Goal: Task Accomplishment & Management: Complete application form

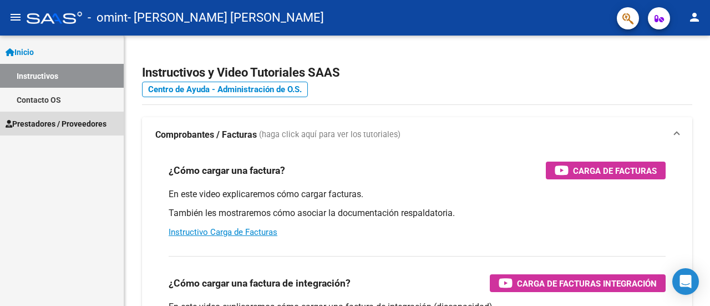
click at [95, 125] on span "Prestadores / Proveedores" at bounding box center [56, 124] width 101 height 12
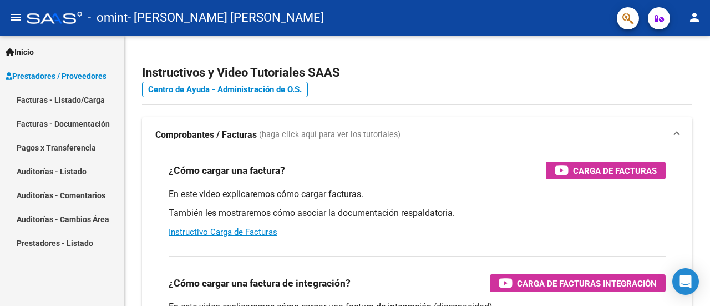
click at [84, 105] on link "Facturas - Listado/Carga" at bounding box center [62, 100] width 124 height 24
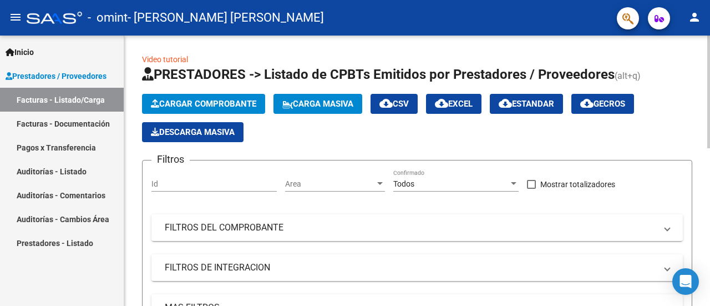
click at [251, 103] on span "Cargar Comprobante" at bounding box center [203, 104] width 105 height 10
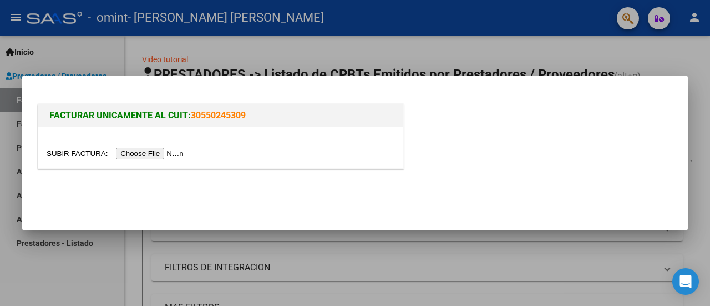
click at [146, 150] on input "file" at bounding box center [117, 154] width 140 height 12
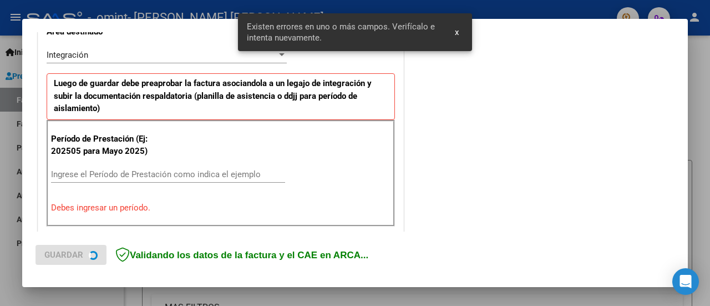
scroll to position [276, 0]
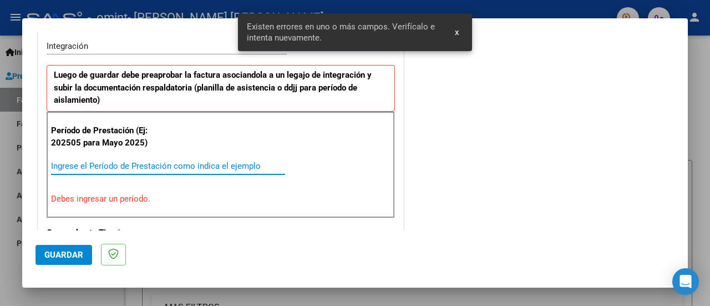
click at [65, 161] on input "Ingrese el Período de Prestación como indica el ejemplo" at bounding box center [168, 166] width 234 height 10
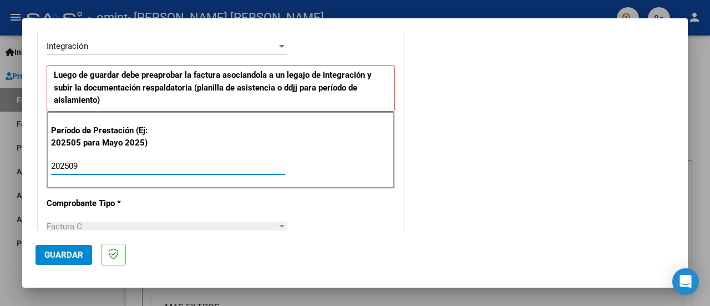
type input "202509"
click at [77, 255] on span "Guardar" at bounding box center [63, 255] width 39 height 10
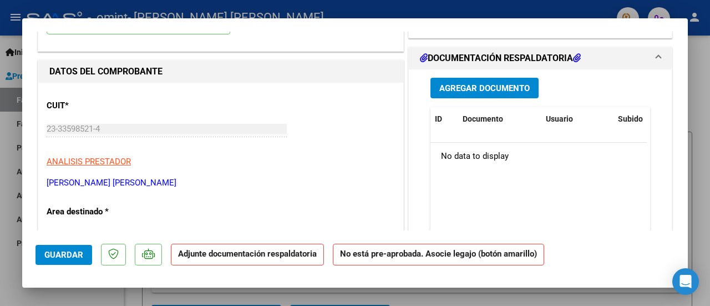
scroll to position [0, 0]
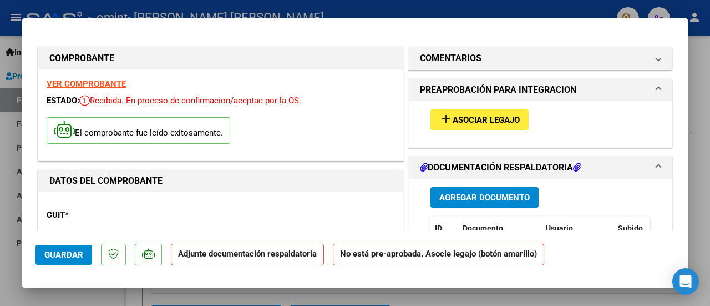
click at [458, 119] on span "Asociar Legajo" at bounding box center [486, 120] width 67 height 10
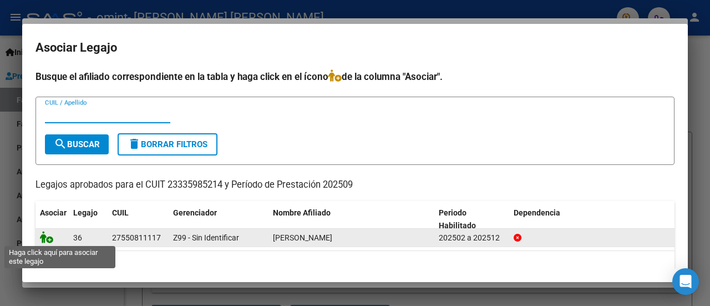
click at [47, 235] on icon at bounding box center [46, 237] width 13 height 12
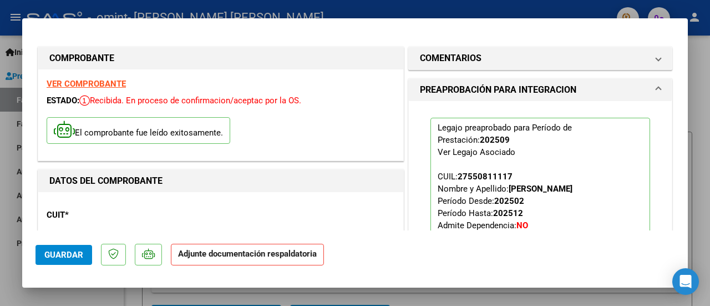
click at [208, 260] on p "Adjunte documentación respaldatoria" at bounding box center [247, 255] width 153 height 22
click at [61, 253] on span "Guardar" at bounding box center [63, 255] width 39 height 10
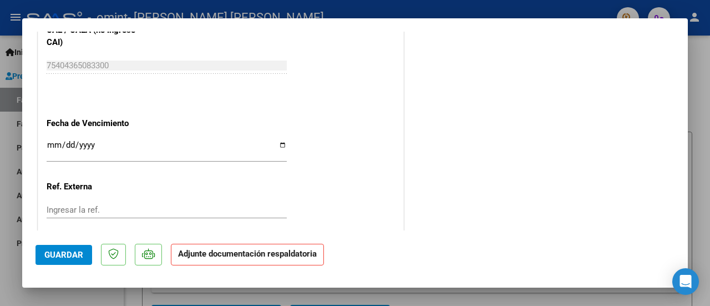
scroll to position [742, 0]
click at [52, 140] on input "Ingresar la fecha" at bounding box center [167, 149] width 240 height 18
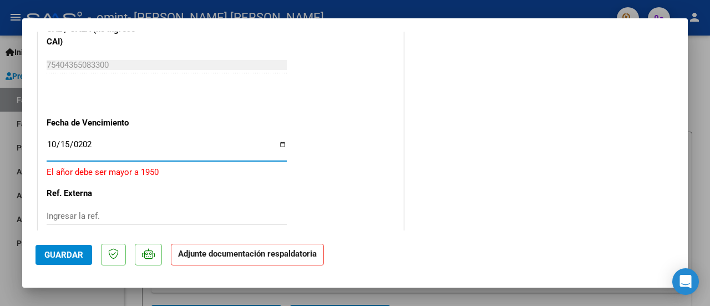
type input "[DATE]"
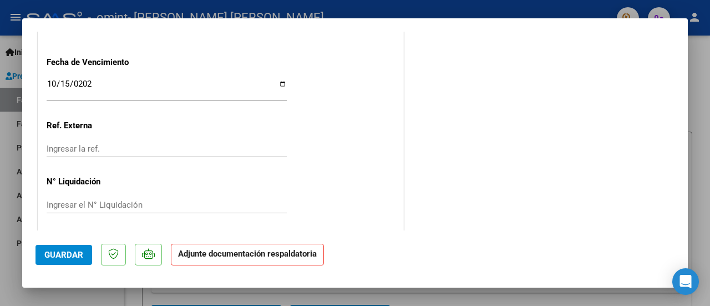
scroll to position [804, 0]
click at [209, 259] on p "Adjunte documentación respaldatoria" at bounding box center [247, 255] width 153 height 22
click at [55, 257] on span "Guardar" at bounding box center [63, 255] width 39 height 10
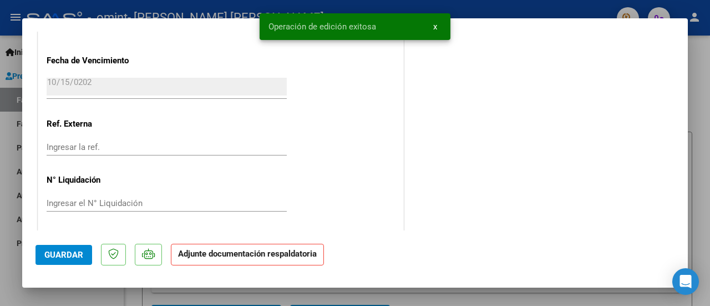
click at [256, 256] on strong "Adjunte documentación respaldatoria" at bounding box center [247, 254] width 139 height 10
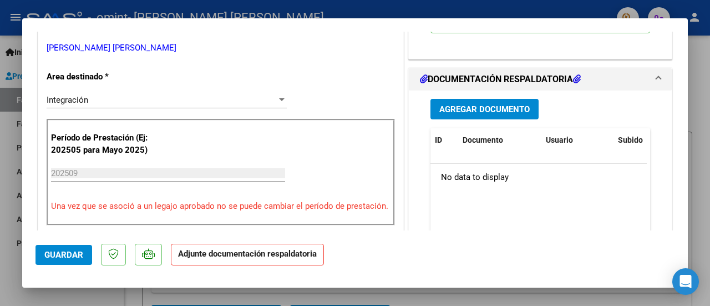
scroll to position [277, 0]
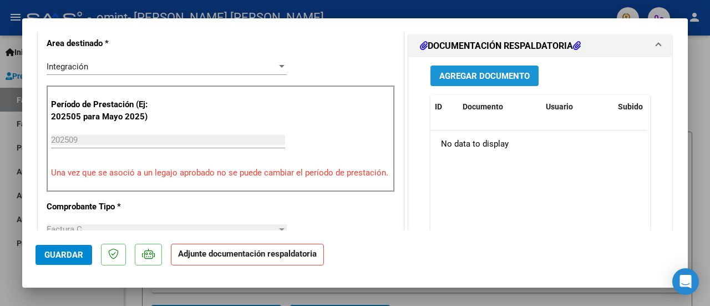
click at [455, 73] on span "Agregar Documento" at bounding box center [484, 76] width 90 height 10
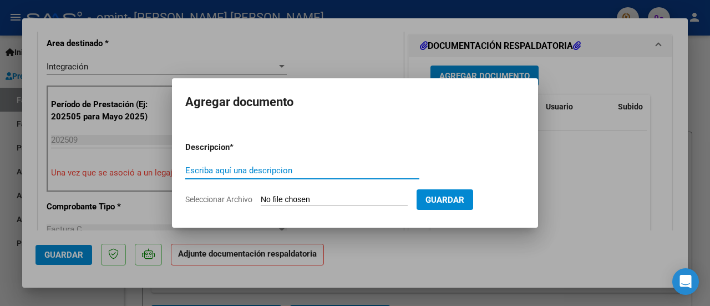
click at [241, 167] on input "Escriba aquí una descripcion" at bounding box center [302, 170] width 234 height 10
type input "PLANILLA ASISTENCIA SEPTIEMBRE"
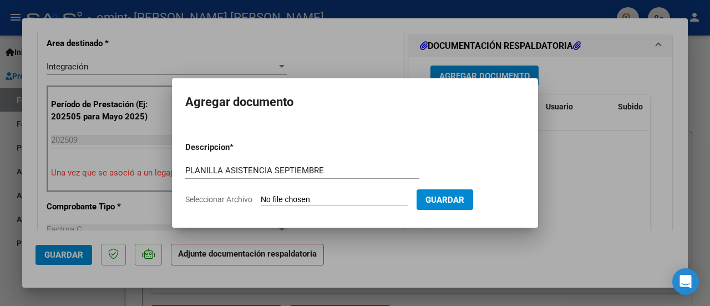
click at [226, 200] on span "Seleccionar Archivo" at bounding box center [218, 199] width 67 height 9
click at [261, 200] on input "Seleccionar Archivo" at bounding box center [334, 200] width 147 height 11
type input "C:\fakepath\PA M.A [PERSON_NAME].pdf"
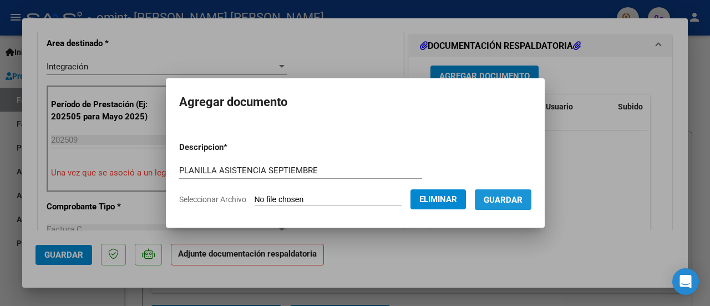
click at [514, 197] on span "Guardar" at bounding box center [503, 200] width 39 height 10
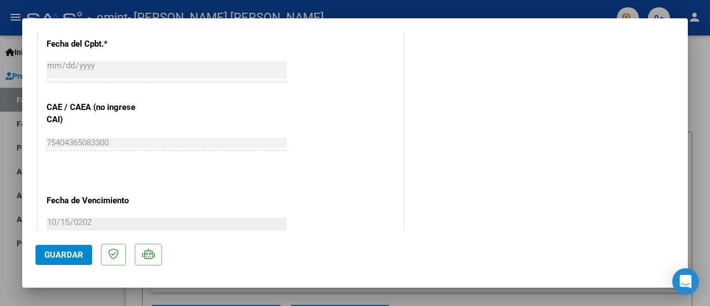
scroll to position [777, 0]
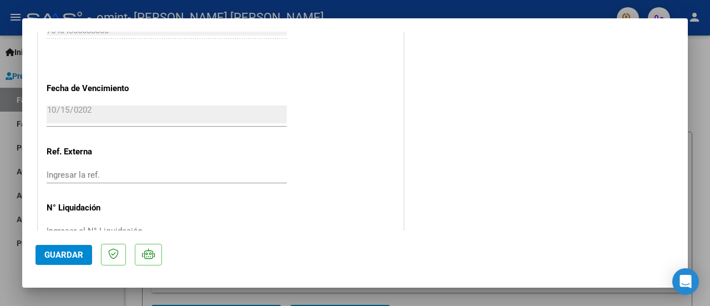
drag, startPoint x: 54, startPoint y: 250, endPoint x: 62, endPoint y: 251, distance: 7.8
click at [57, 250] on span "Guardar" at bounding box center [63, 255] width 39 height 10
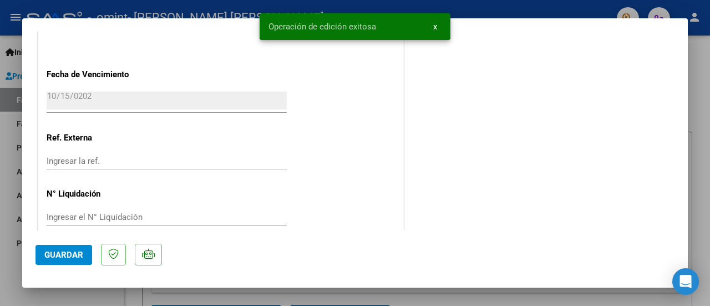
scroll to position [804, 0]
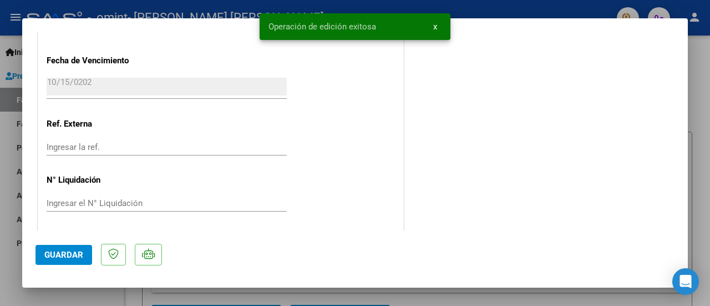
click at [11, 55] on div at bounding box center [355, 153] width 710 height 306
type input "$ 0,00"
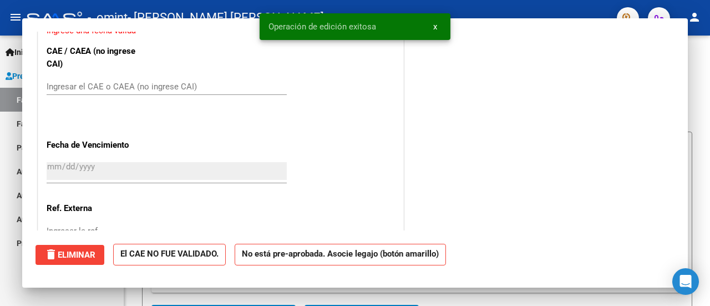
scroll to position [771, 0]
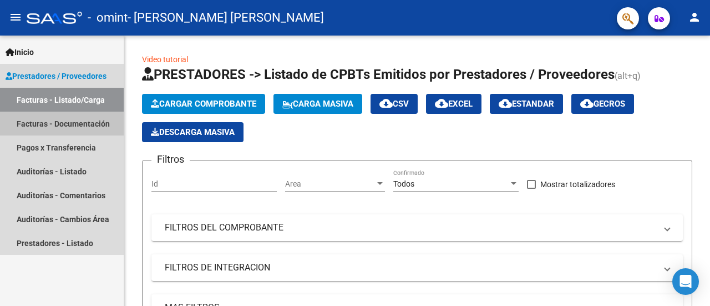
click at [56, 125] on link "Facturas - Documentación" at bounding box center [62, 124] width 124 height 24
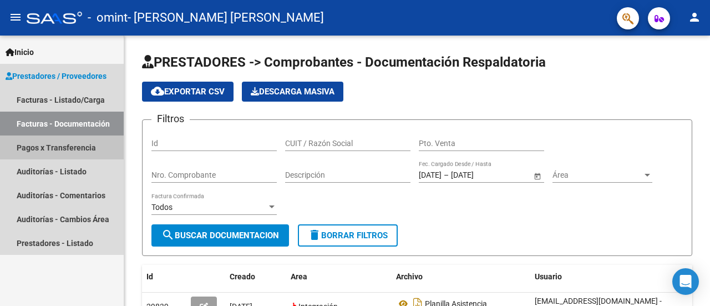
click at [50, 146] on link "Pagos x Transferencia" at bounding box center [62, 147] width 124 height 24
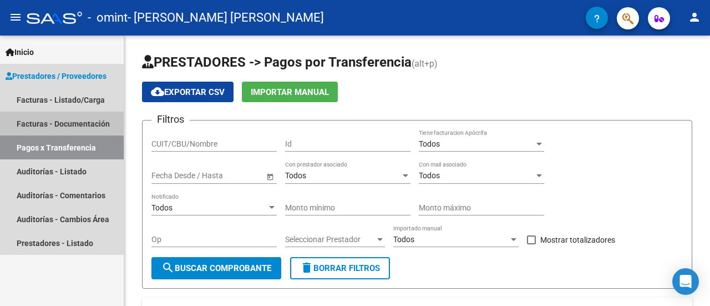
click at [42, 116] on link "Facturas - Documentación" at bounding box center [62, 124] width 124 height 24
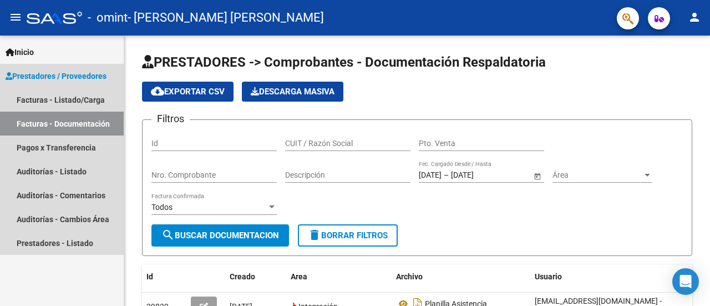
click at [74, 77] on span "Prestadores / Proveedores" at bounding box center [56, 76] width 101 height 12
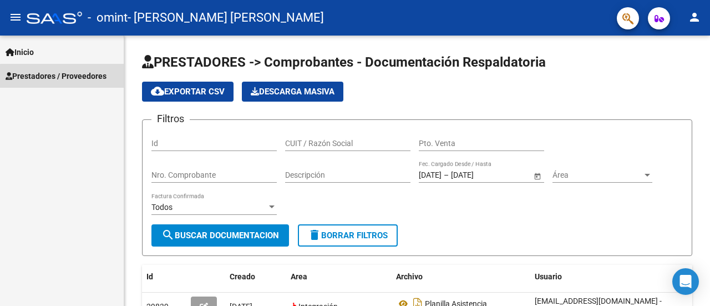
click at [73, 77] on span "Prestadores / Proveedores" at bounding box center [56, 76] width 101 height 12
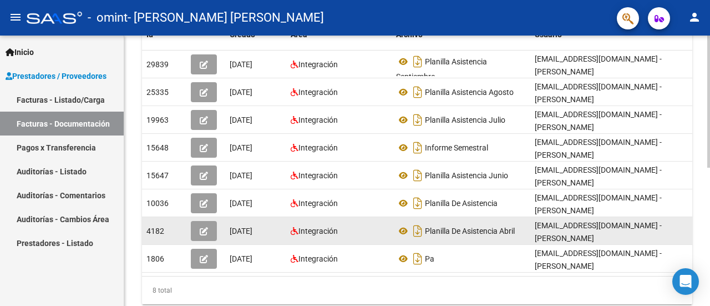
scroll to position [111, 0]
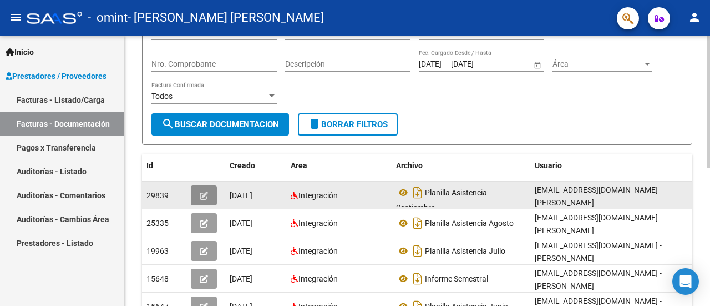
click at [205, 194] on icon "button" at bounding box center [204, 195] width 8 height 8
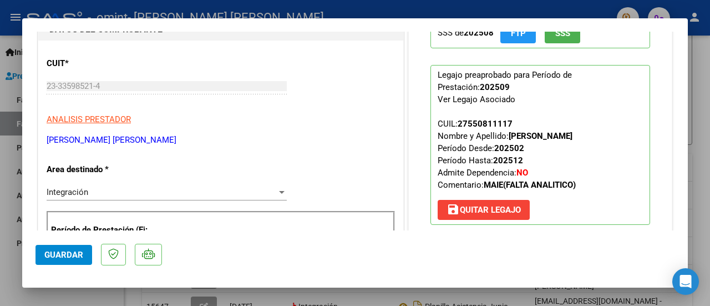
click at [699, 167] on div at bounding box center [355, 153] width 710 height 306
type input "$ 0,00"
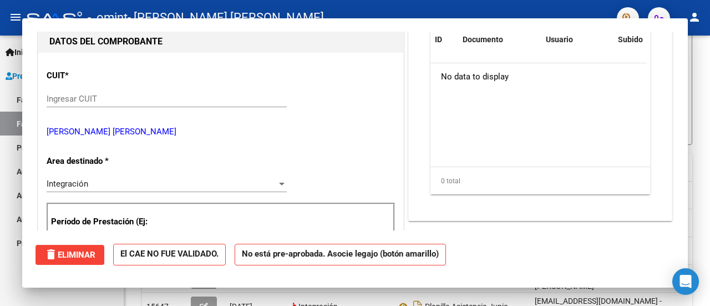
scroll to position [0, 0]
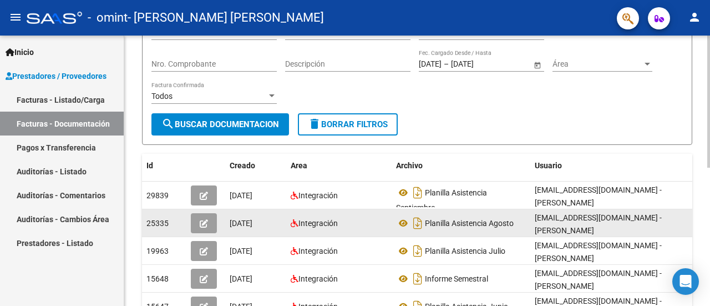
click at [200, 224] on icon "button" at bounding box center [204, 223] width 8 height 8
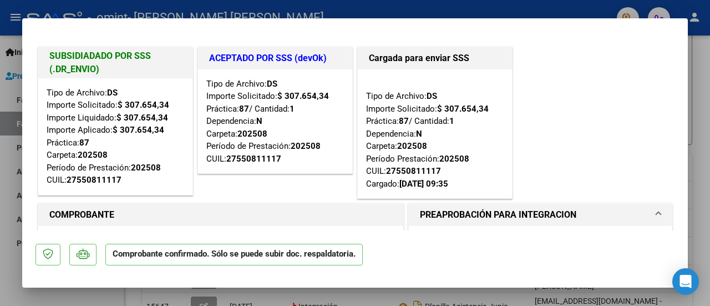
click at [697, 130] on div at bounding box center [355, 153] width 710 height 306
type input "$ 0,00"
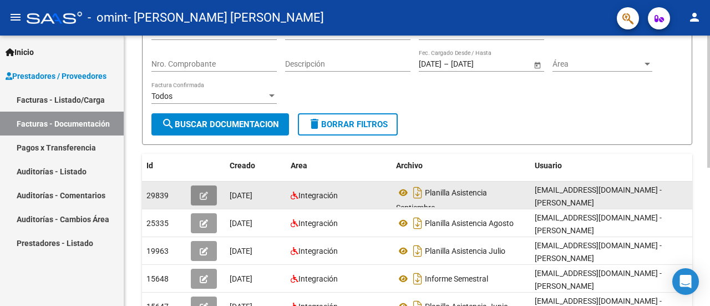
click at [211, 190] on button "button" at bounding box center [204, 195] width 26 height 20
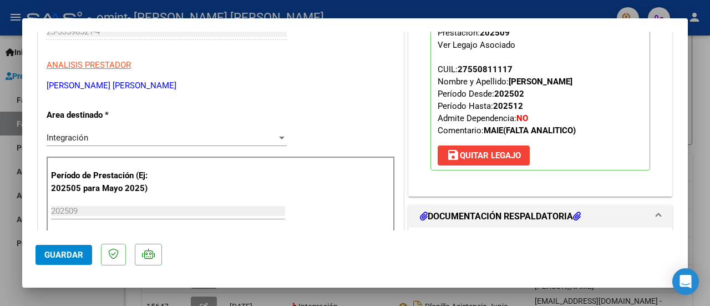
scroll to position [166, 0]
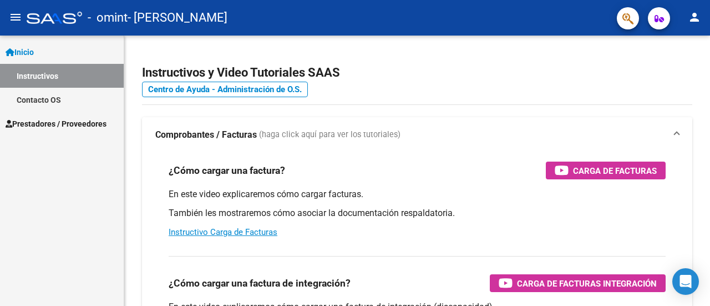
click at [59, 124] on span "Prestadores / Proveedores" at bounding box center [56, 124] width 101 height 12
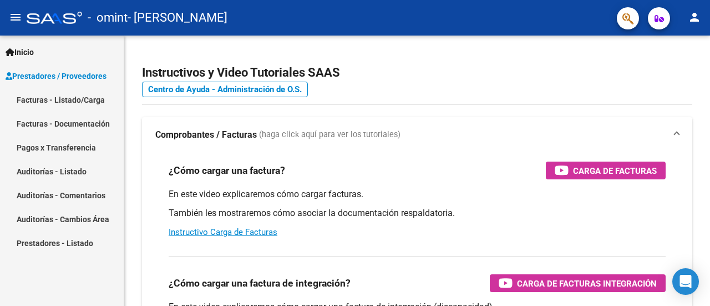
click at [63, 99] on link "Facturas - Listado/Carga" at bounding box center [62, 100] width 124 height 24
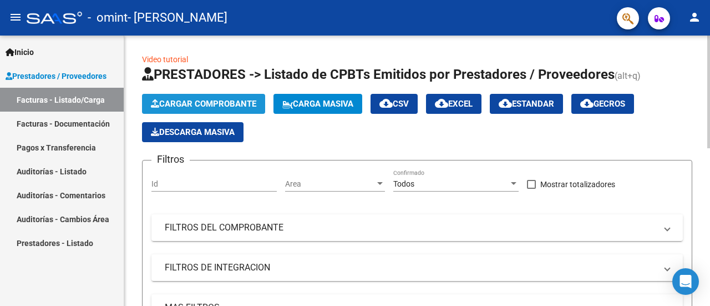
click at [185, 103] on span "Cargar Comprobante" at bounding box center [203, 104] width 105 height 10
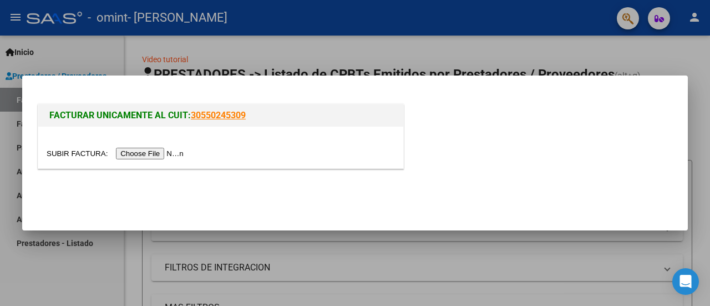
click at [94, 153] on input "file" at bounding box center [117, 154] width 140 height 12
click at [92, 154] on input "file" at bounding box center [117, 154] width 140 height 12
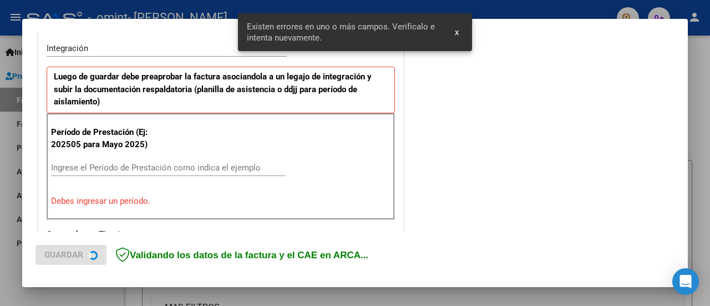
scroll to position [276, 0]
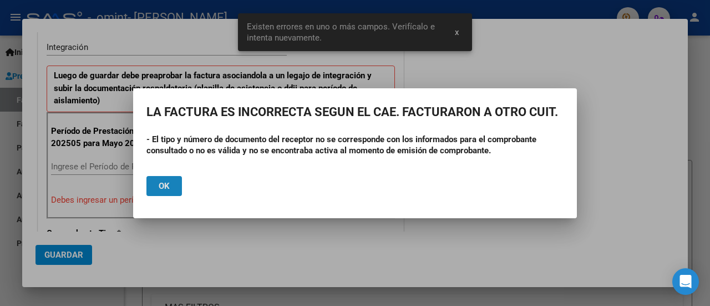
click at [163, 181] on span "Ok" at bounding box center [164, 186] width 11 height 10
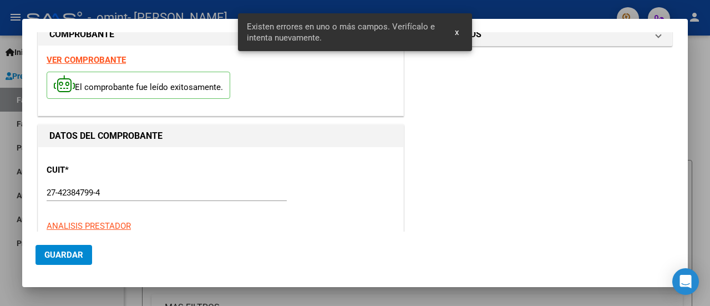
scroll to position [0, 0]
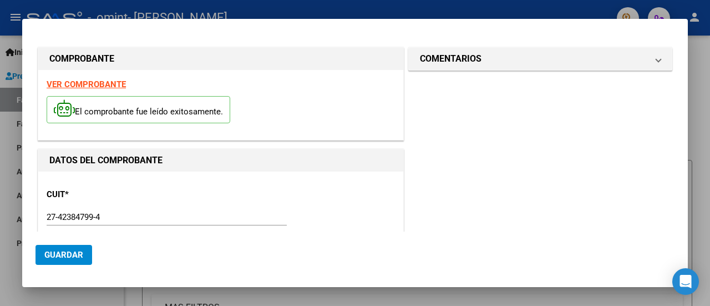
click at [117, 83] on strong "VER COMPROBANTE" at bounding box center [86, 84] width 79 height 10
click at [6, 158] on div at bounding box center [355, 153] width 710 height 306
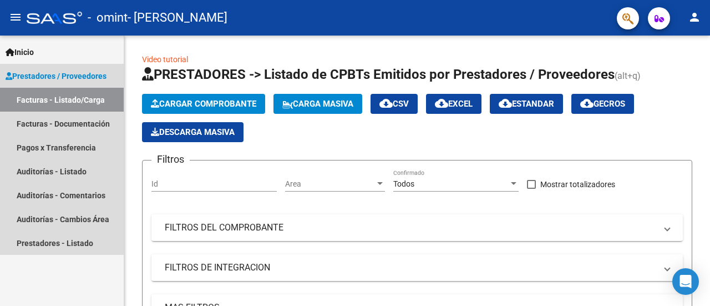
click at [86, 102] on link "Facturas - Listado/Carga" at bounding box center [62, 100] width 124 height 24
click at [83, 104] on link "Facturas - Listado/Carga" at bounding box center [62, 100] width 124 height 24
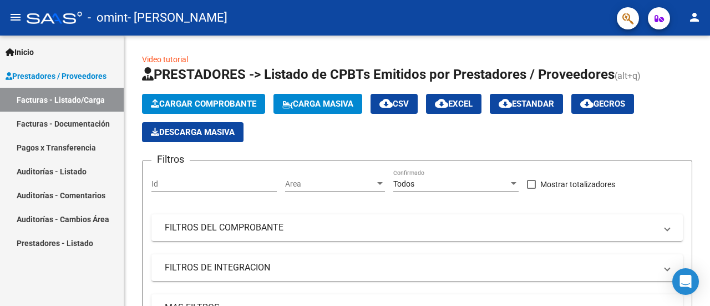
click at [82, 98] on link "Facturas - Listado/Carga" at bounding box center [62, 100] width 124 height 24
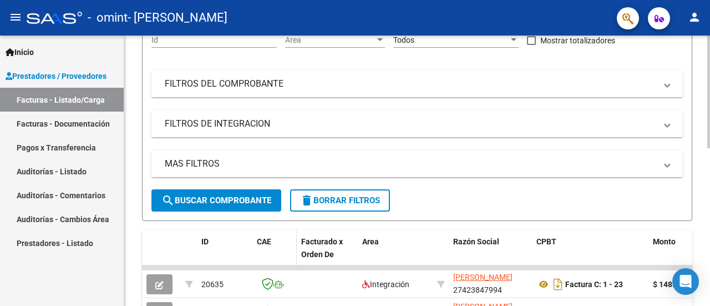
scroll to position [111, 0]
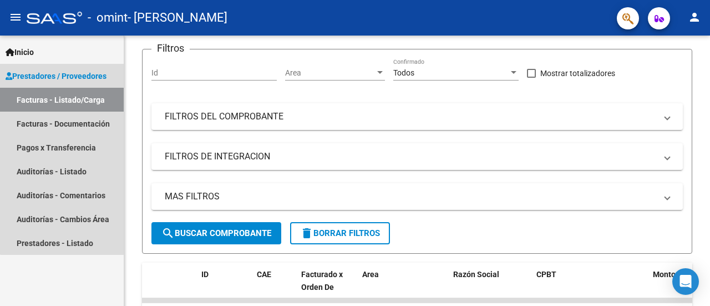
click at [89, 98] on link "Facturas - Listado/Carga" at bounding box center [62, 100] width 124 height 24
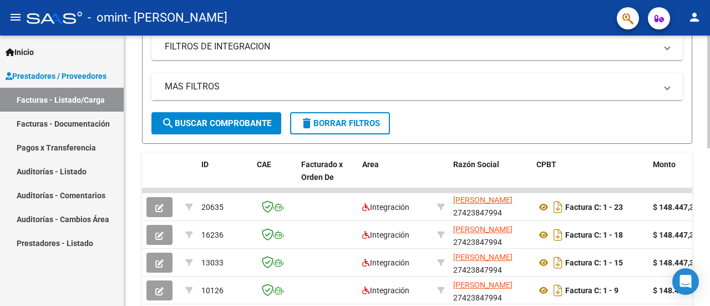
scroll to position [222, 0]
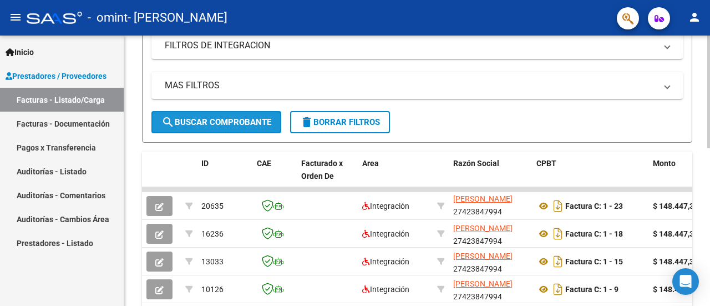
click at [236, 123] on span "search Buscar Comprobante" at bounding box center [216, 122] width 110 height 10
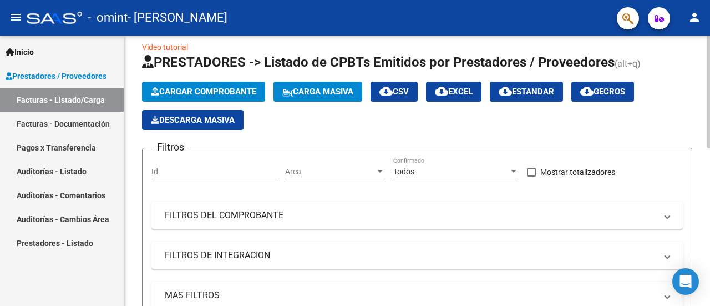
scroll to position [0, 0]
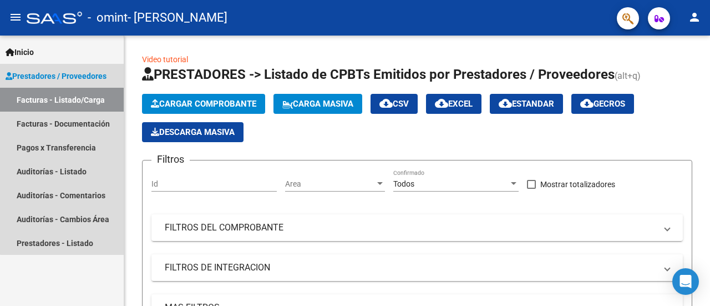
click at [64, 97] on link "Facturas - Listado/Carga" at bounding box center [62, 100] width 124 height 24
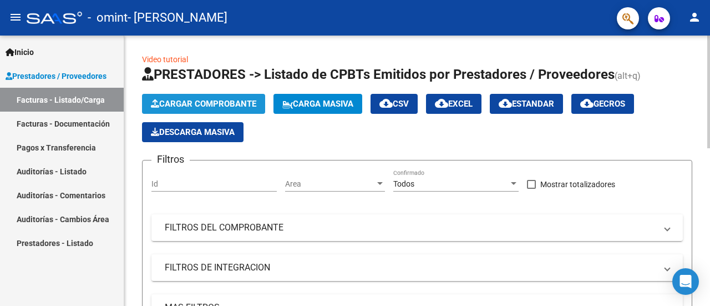
click at [175, 105] on span "Cargar Comprobante" at bounding box center [203, 104] width 105 height 10
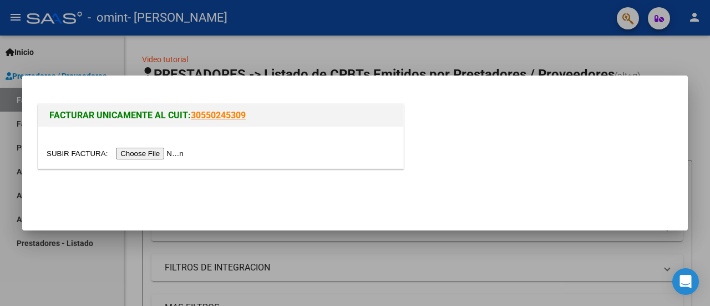
click at [103, 155] on input "file" at bounding box center [117, 154] width 140 height 12
click at [101, 153] on input "file" at bounding box center [117, 154] width 140 height 12
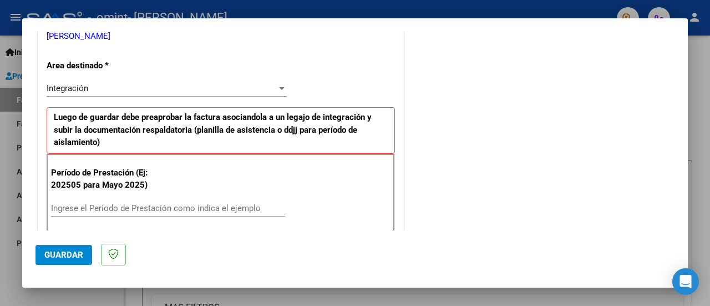
scroll to position [277, 0]
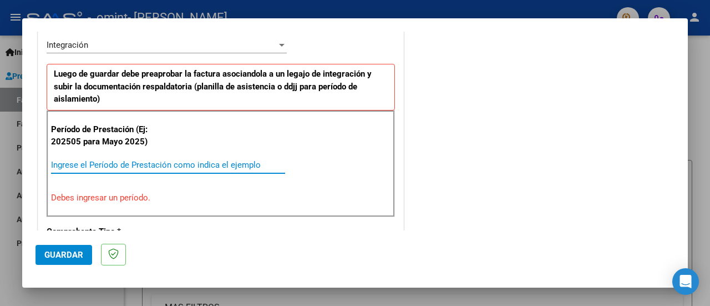
click at [148, 160] on input "Ingrese el Período de Prestación como indica el ejemplo" at bounding box center [168, 165] width 234 height 10
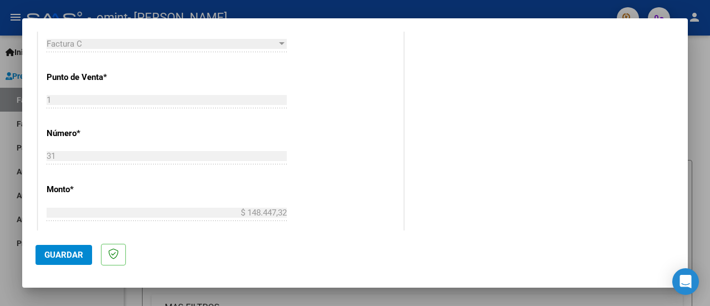
scroll to position [499, 0]
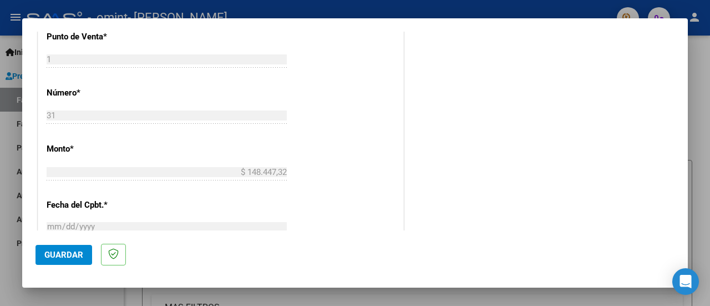
type input "202509"
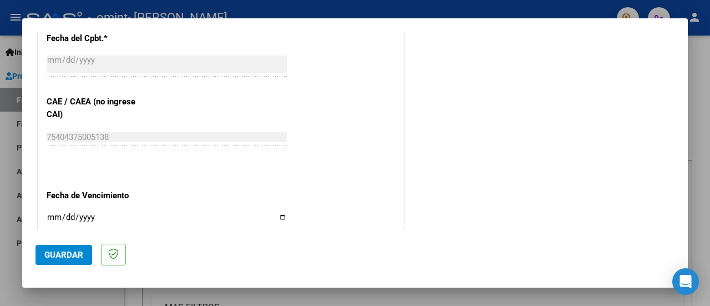
scroll to position [721, 0]
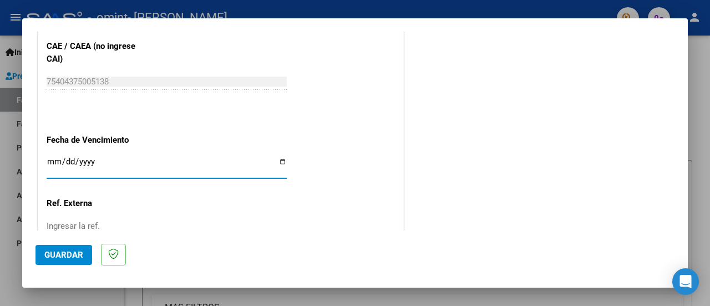
click at [52, 157] on input "Ingresar la fecha" at bounding box center [167, 166] width 240 height 18
type input "[DATE]"
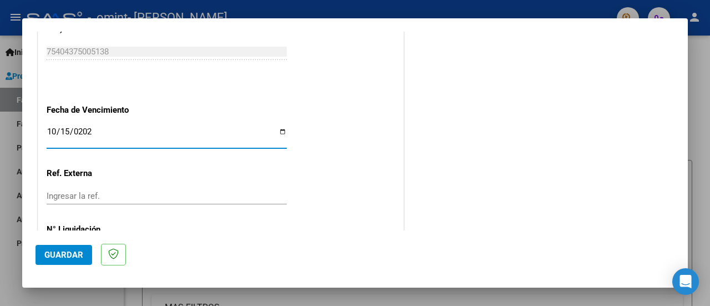
scroll to position [800, 0]
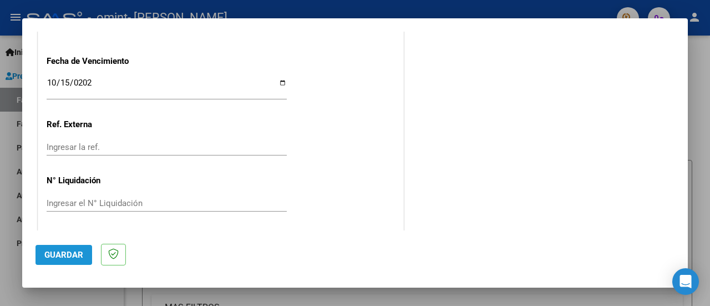
click at [61, 252] on span "Guardar" at bounding box center [63, 255] width 39 height 10
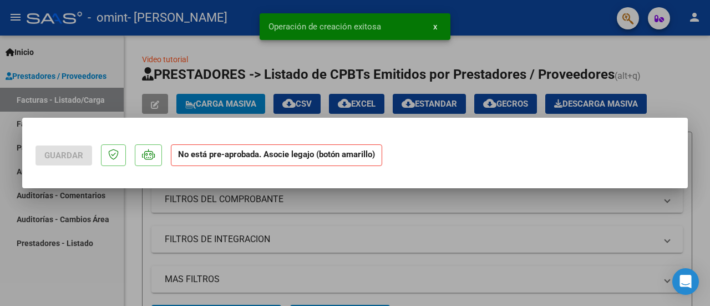
scroll to position [0, 0]
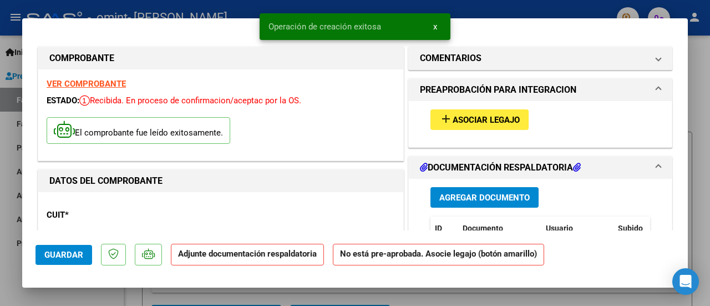
click at [477, 117] on span "Asociar Legajo" at bounding box center [486, 120] width 67 height 10
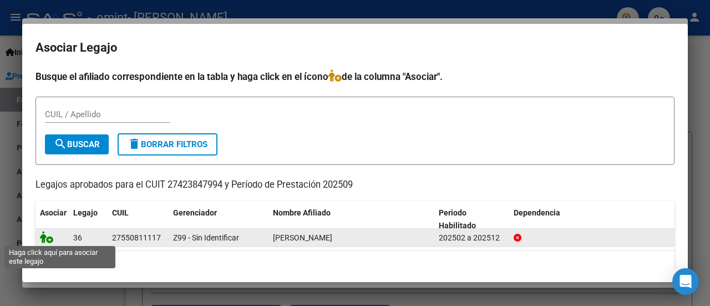
click at [49, 242] on icon at bounding box center [46, 237] width 13 height 12
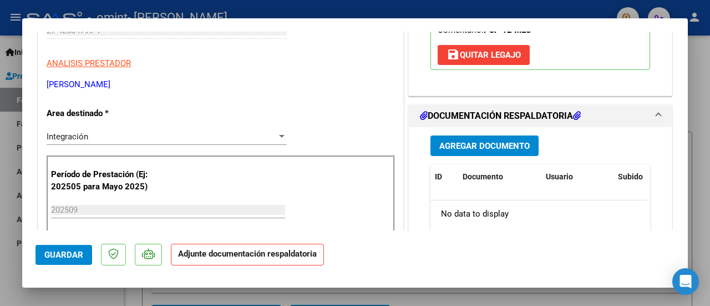
scroll to position [222, 0]
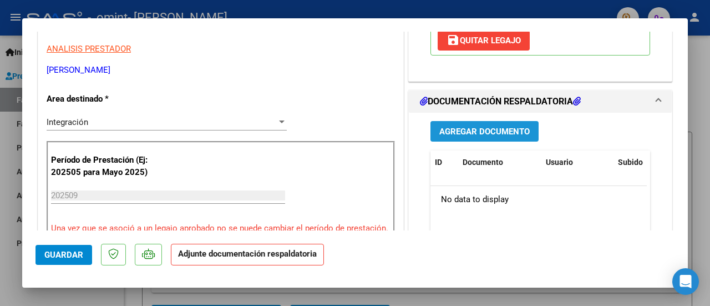
click at [492, 129] on span "Agregar Documento" at bounding box center [484, 131] width 90 height 10
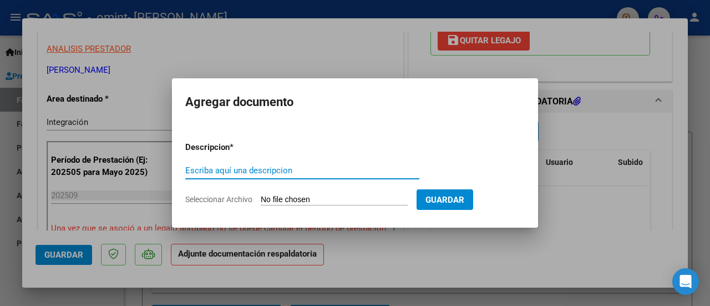
click at [204, 169] on input "Escriba aquí una descripcion" at bounding box center [302, 170] width 234 height 10
type input "PLANILLA ASISTENCIA SEPTIEMBRE"
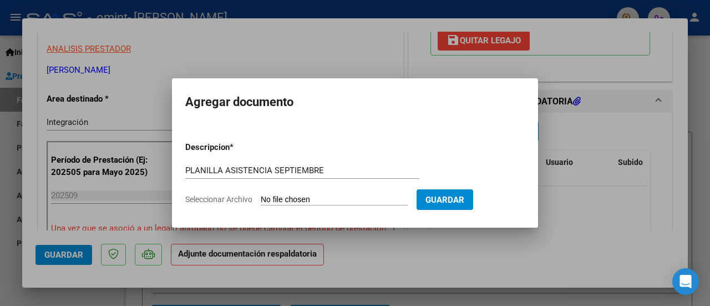
click at [209, 198] on span "Seleccionar Archivo" at bounding box center [218, 199] width 67 height 9
click at [261, 198] on input "Seleccionar Archivo" at bounding box center [334, 200] width 147 height 11
type input "C:\fakepath\PA PSICOPEDAGOGIA SEPTIEMBRE ARCE.pdf"
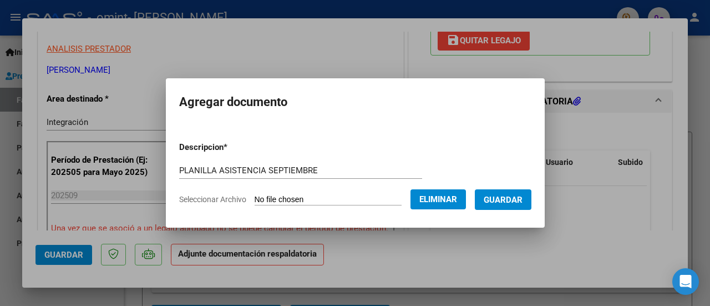
click at [523, 200] on span "Guardar" at bounding box center [503, 200] width 39 height 10
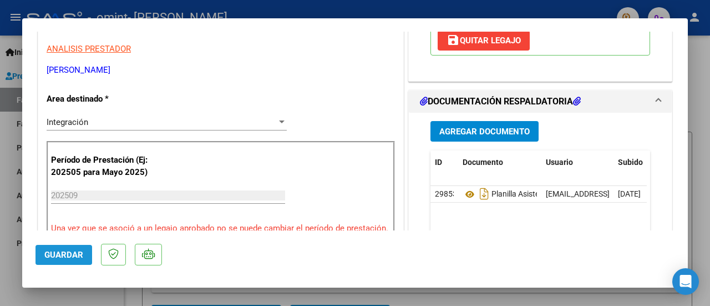
click at [53, 259] on span "Guardar" at bounding box center [63, 255] width 39 height 10
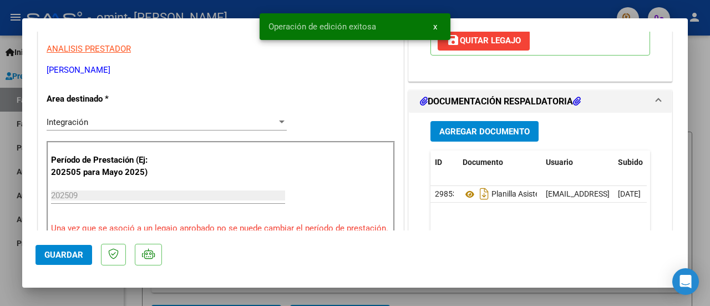
click at [698, 44] on div at bounding box center [355, 153] width 710 height 306
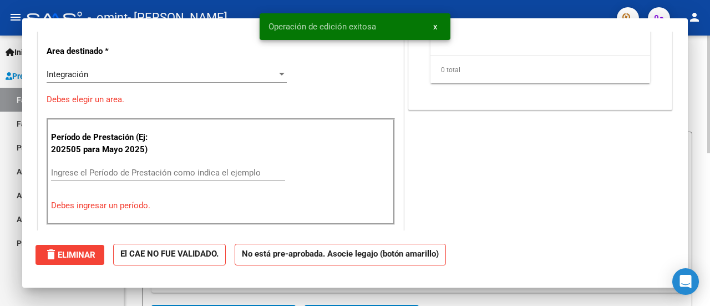
scroll to position [0, 0]
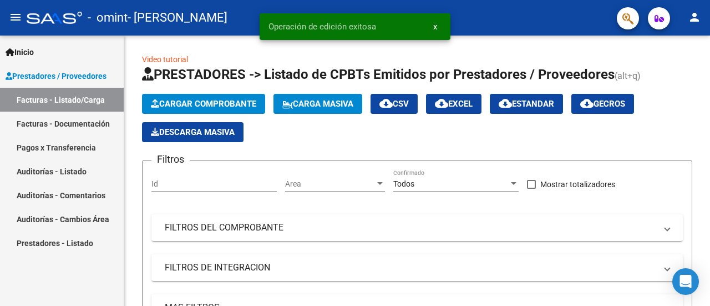
click at [78, 96] on link "Facturas - Listado/Carga" at bounding box center [62, 100] width 124 height 24
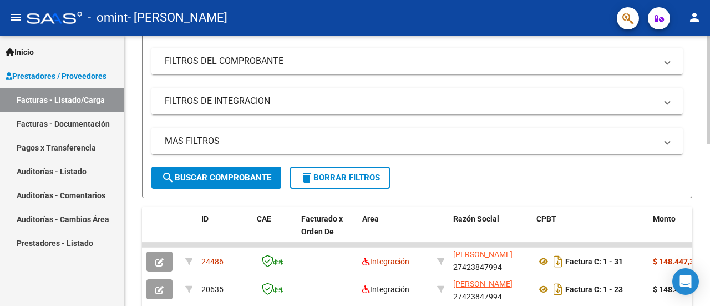
scroll to position [222, 0]
